Goal: Information Seeking & Learning: Learn about a topic

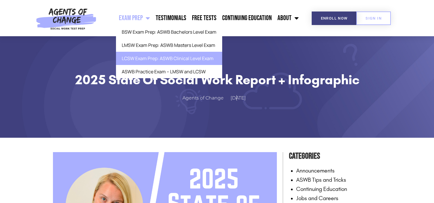
click at [148, 58] on link "LCSW Exam Prep: ASWB Clinical Level Exam" at bounding box center [169, 58] width 106 height 13
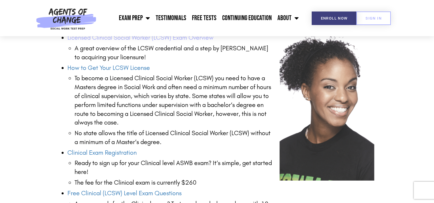
scroll to position [806, 0]
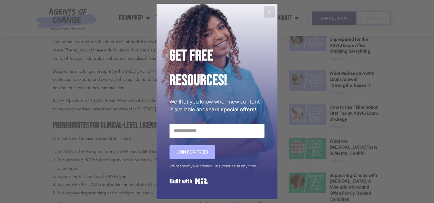
scroll to position [317, 0]
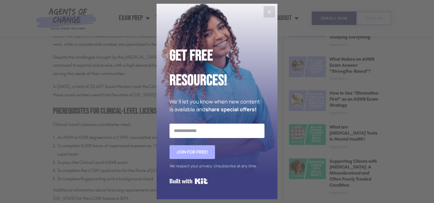
click at [268, 11] on icon "Close" at bounding box center [269, 11] width 3 height 3
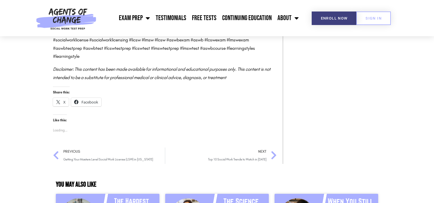
scroll to position [1036, 0]
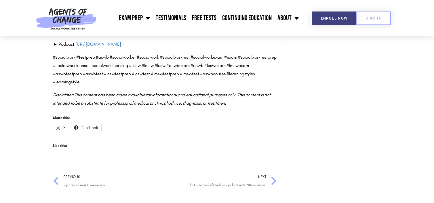
scroll to position [604, 0]
